Goal: Navigation & Orientation: Find specific page/section

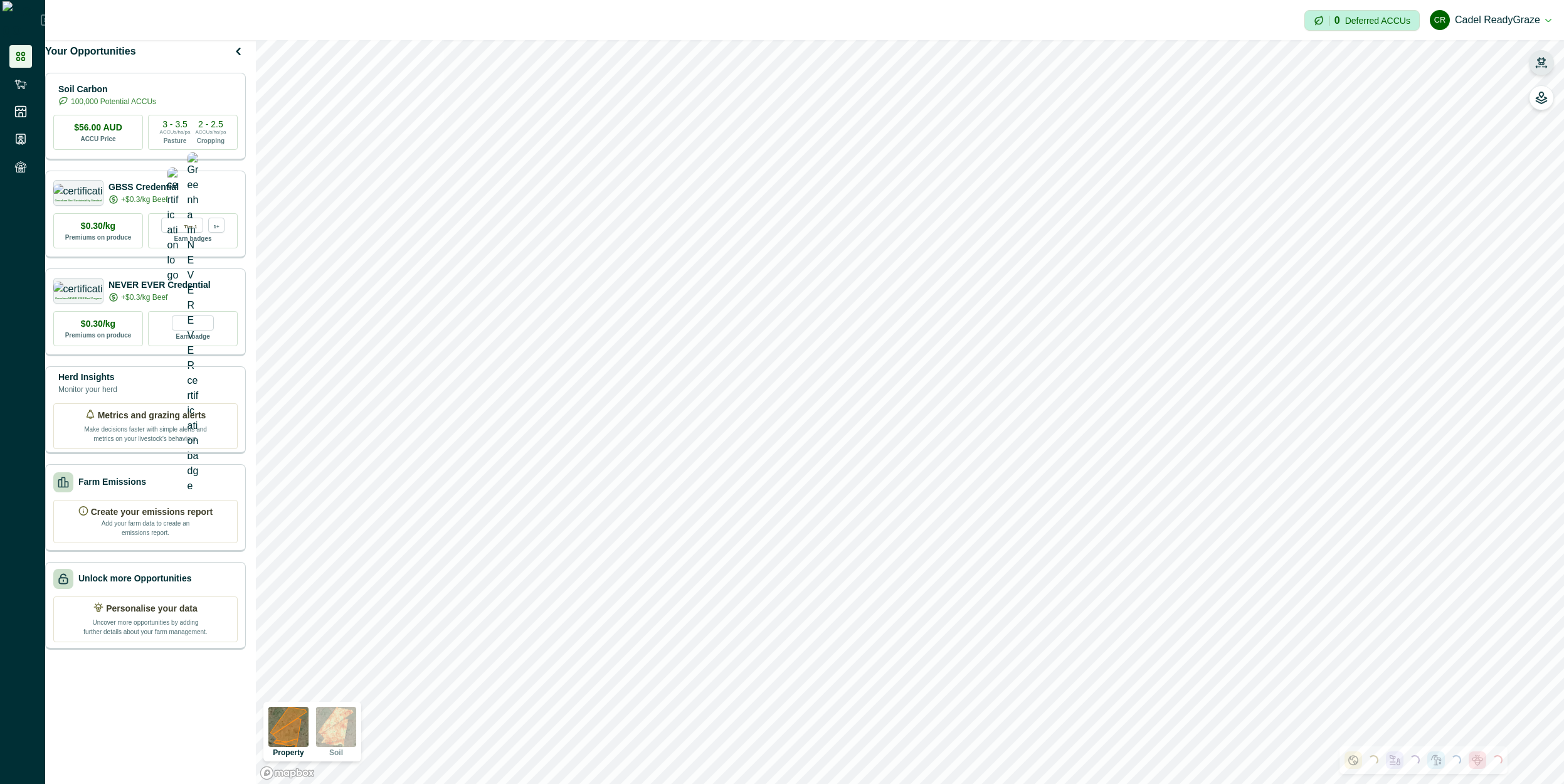
click at [1545, 68] on icon "button" at bounding box center [1542, 63] width 13 height 13
click at [1550, 68] on button "button" at bounding box center [1541, 62] width 25 height 25
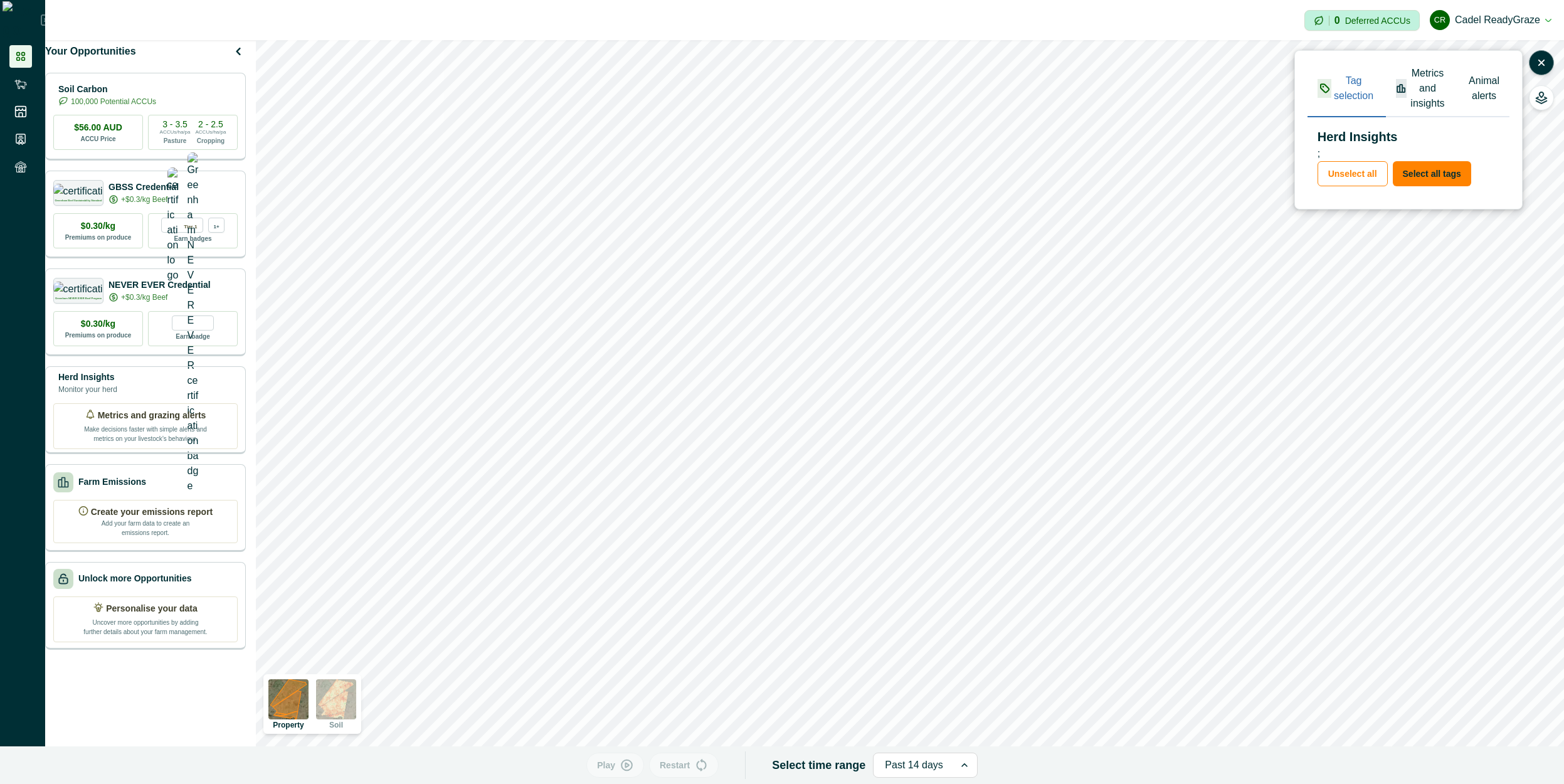
click at [1414, 90] on button "Metrics and insights" at bounding box center [1422, 89] width 73 height 56
click at [1332, 96] on div "button" at bounding box center [1325, 89] width 14 height 19
click at [1427, 99] on button "Metrics and insights" at bounding box center [1422, 89] width 73 height 56
click at [1470, 94] on button "Animal alerts" at bounding box center [1484, 89] width 51 height 56
click at [1424, 99] on button "Metrics and insights" at bounding box center [1422, 89] width 73 height 56
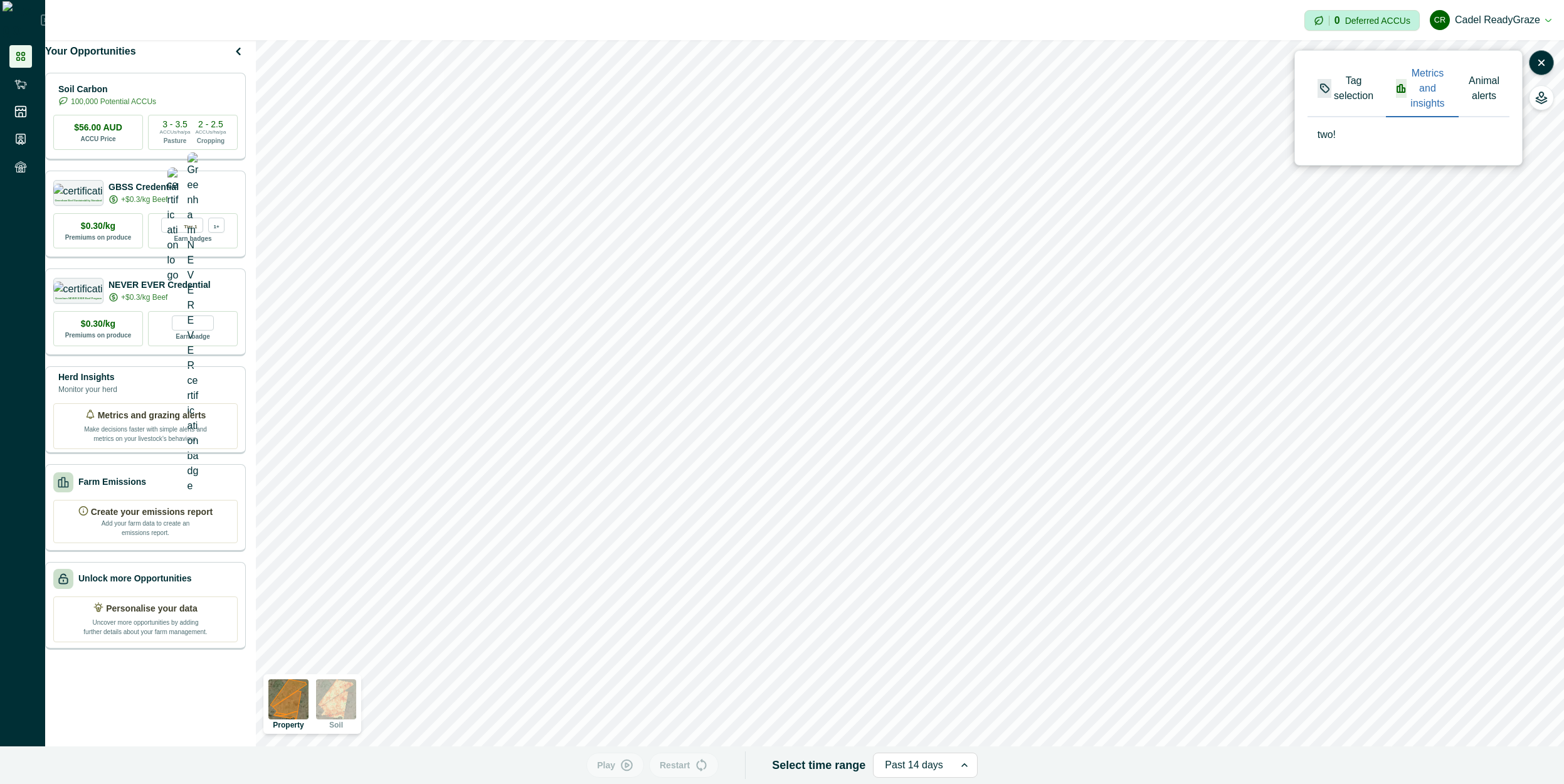
click at [1372, 101] on button "Tag selection" at bounding box center [1347, 89] width 79 height 56
drag, startPoint x: 1433, startPoint y: 105, endPoint x: 1462, endPoint y: 100, distance: 29.4
click at [1434, 105] on button "Metrics and insights" at bounding box center [1422, 89] width 73 height 56
click at [1480, 96] on button "Animal alerts" at bounding box center [1484, 89] width 51 height 56
click at [1350, 100] on button "Tag selection" at bounding box center [1347, 89] width 79 height 56
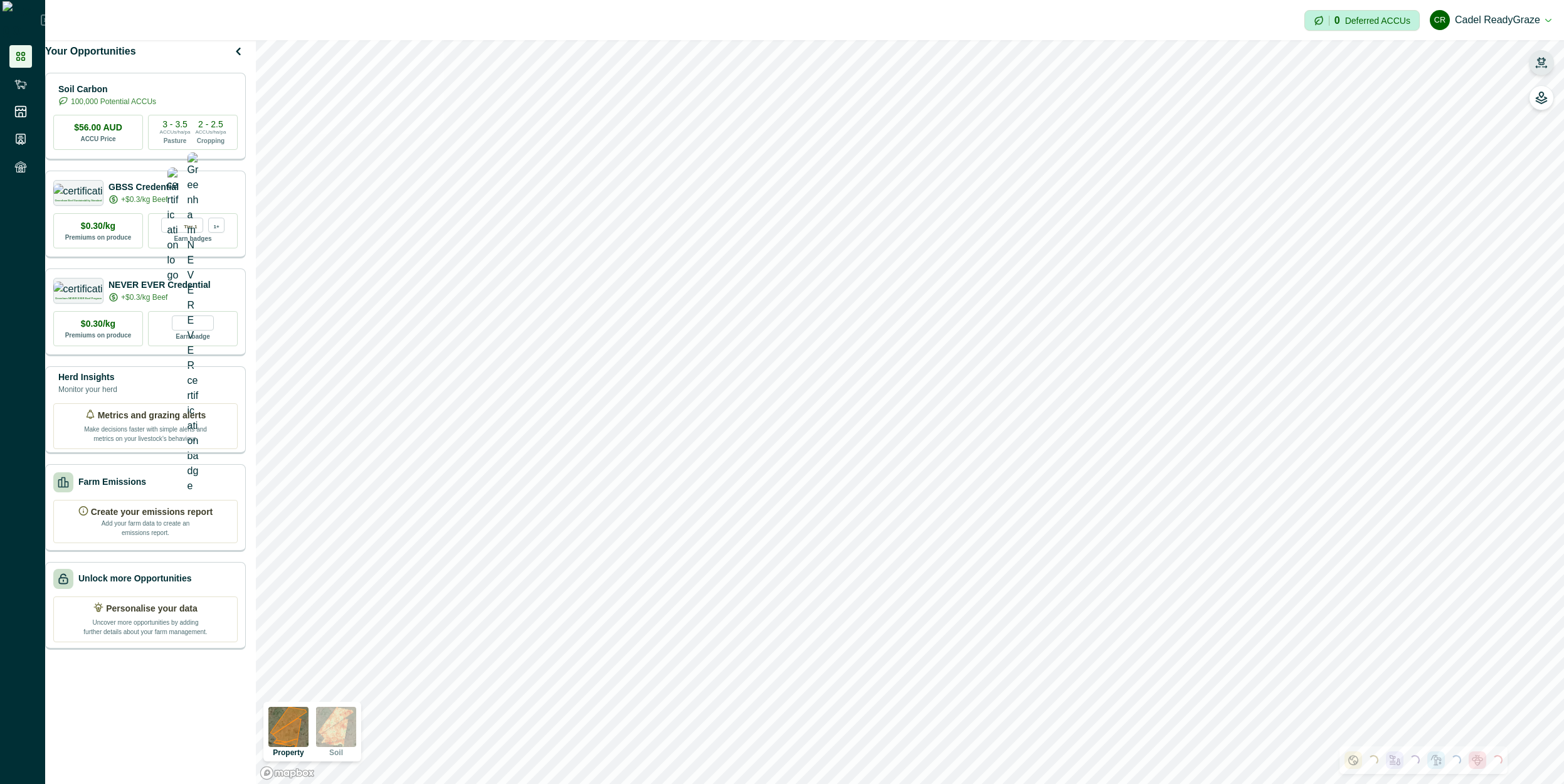
click at [1544, 61] on icon "button" at bounding box center [1541, 61] width 9 height 8
